Goal: Information Seeking & Learning: Learn about a topic

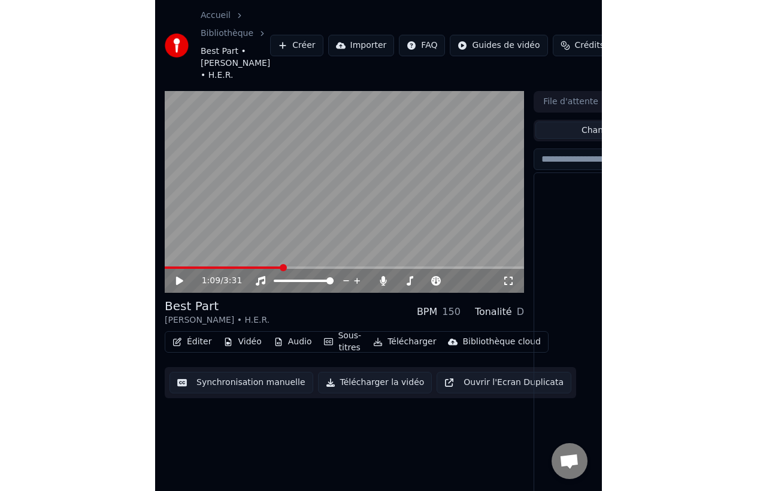
scroll to position [414, 0]
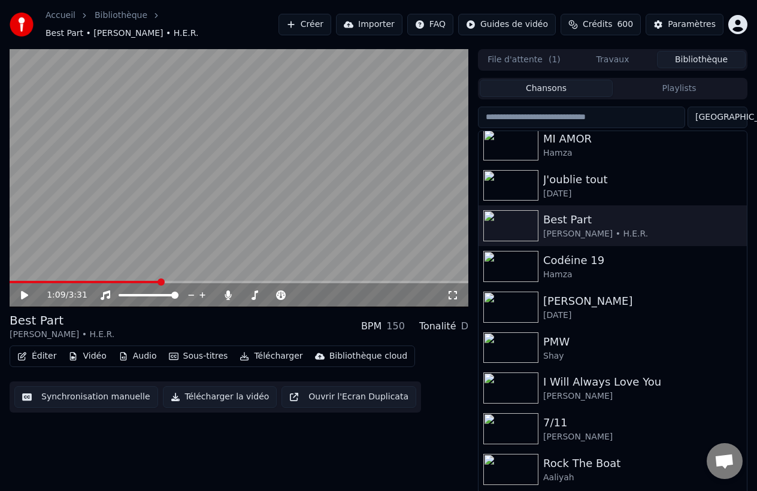
click at [446, 117] on input "search" at bounding box center [581, 118] width 207 height 22
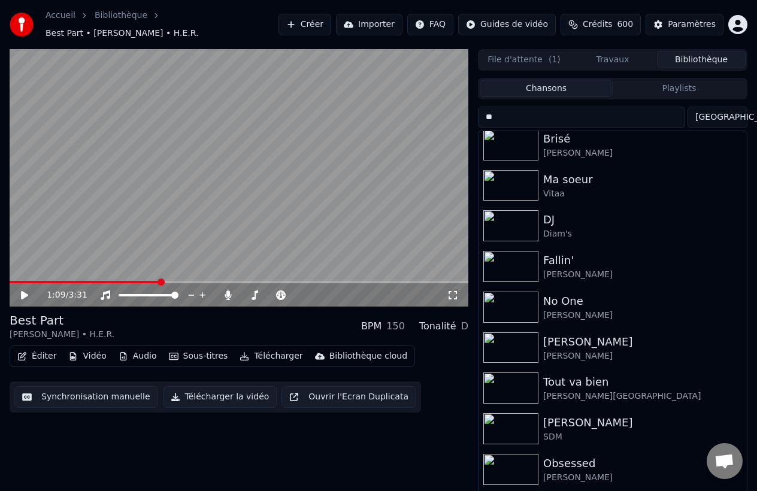
scroll to position [0, 0]
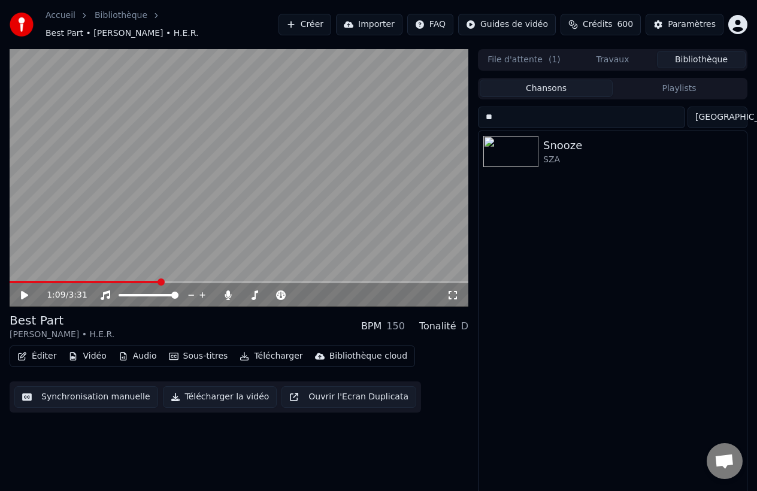
type input "*"
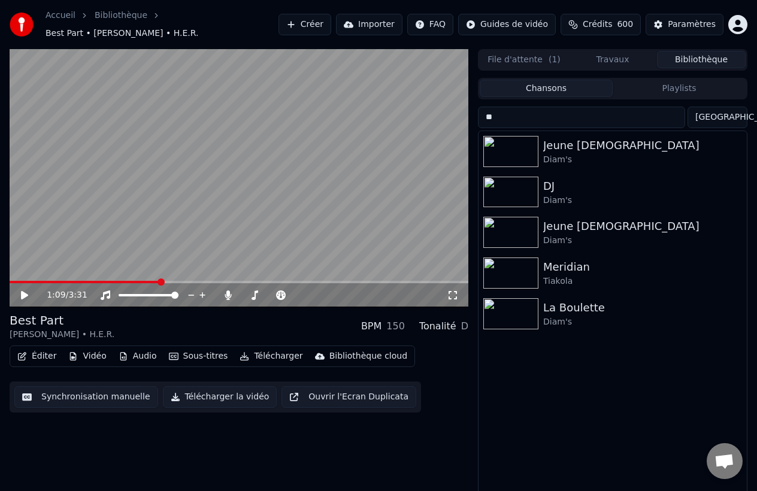
type input "*"
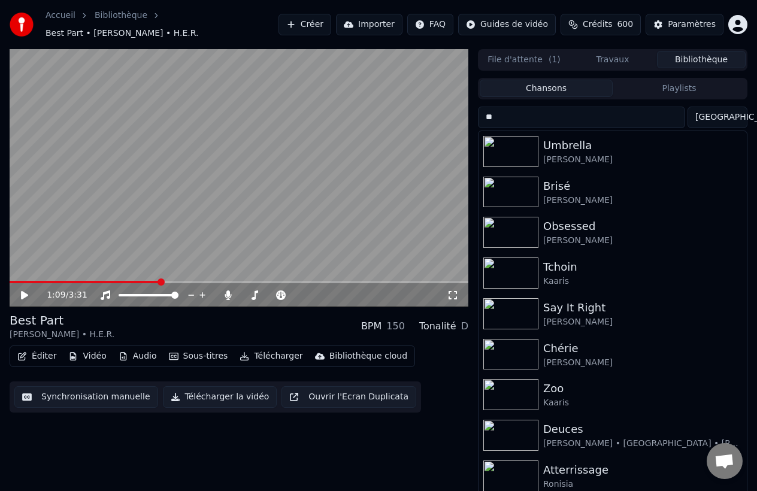
type input "*"
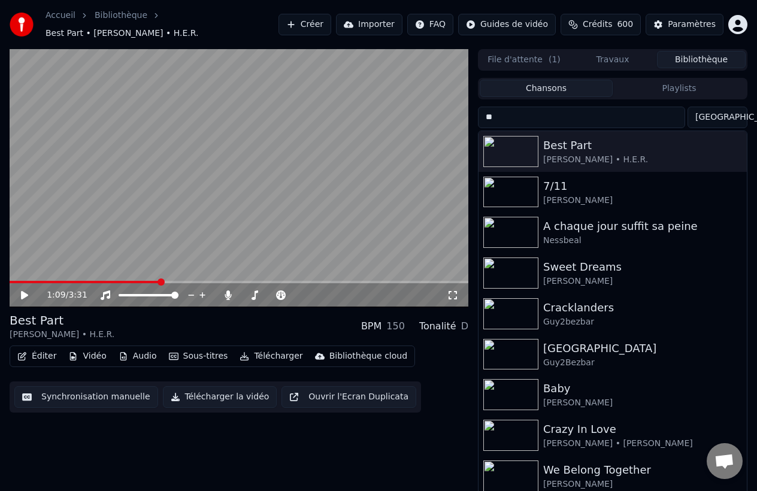
type input "*"
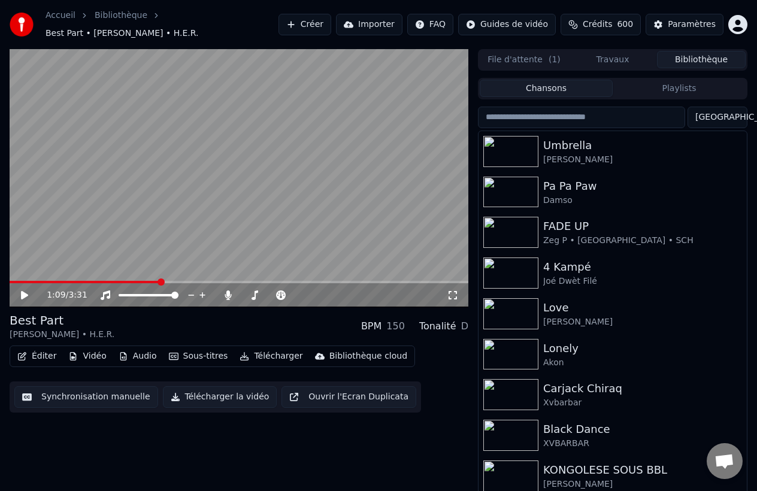
click at [446, 28] on span "Crédits" at bounding box center [596, 25] width 29 height 12
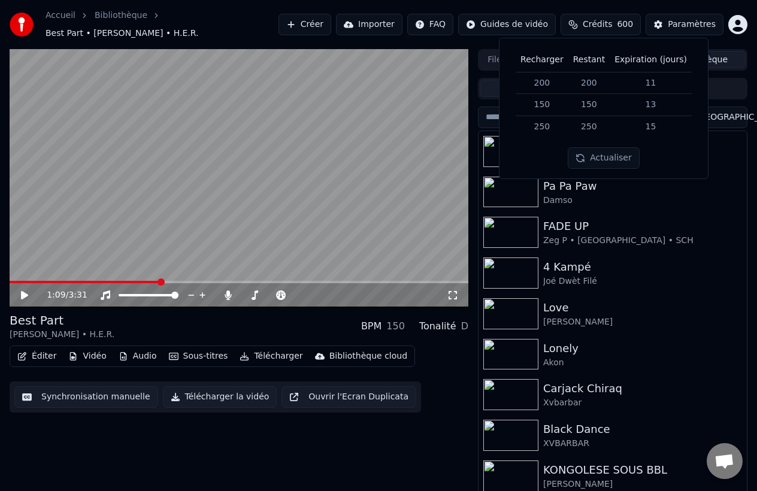
click at [446, 136] on div "1:09 / 3:31 Best Part [PERSON_NAME] • H.E.R. BPM 150 Tonalité D Éditer Vidéo Au…" at bounding box center [378, 273] width 757 height 449
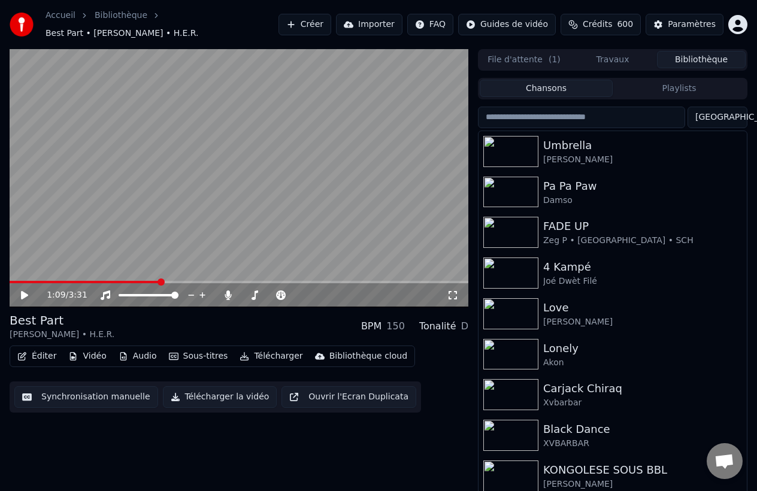
click at [446, 118] on input "search" at bounding box center [581, 118] width 207 height 22
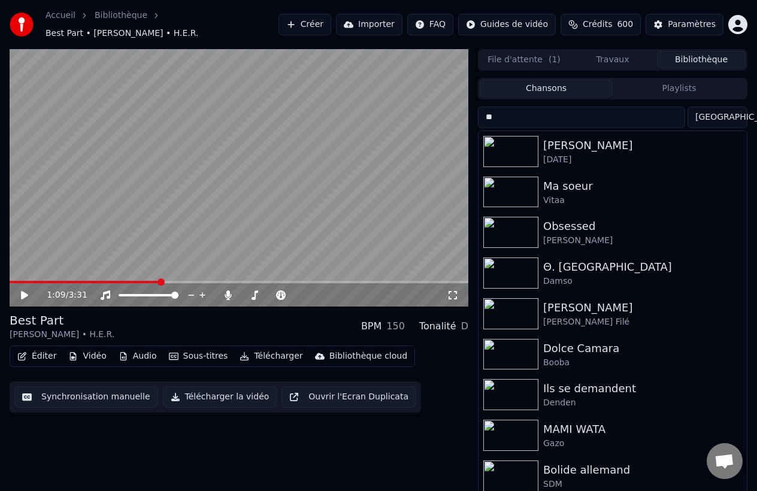
type input "*"
